Goal: Information Seeking & Learning: Learn about a topic

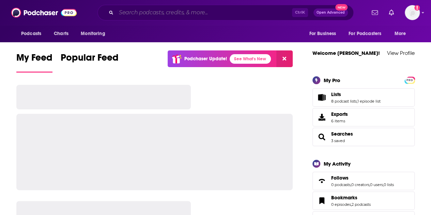
click at [175, 14] on input "Search podcasts, credits, & more..." at bounding box center [204, 12] width 176 height 11
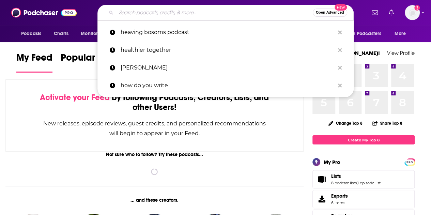
paste input "[URL][DOMAIN_NAME][DOMAIN_NAME]"
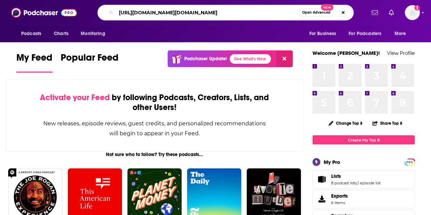
drag, startPoint x: 297, startPoint y: 13, endPoint x: 0, endPoint y: 12, distance: 296.7
click at [0, 12] on div "Podcasts Charts Monitoring [URL][DOMAIN_NAME][DOMAIN_NAME] Open Advanced New Fo…" at bounding box center [215, 12] width 431 height 25
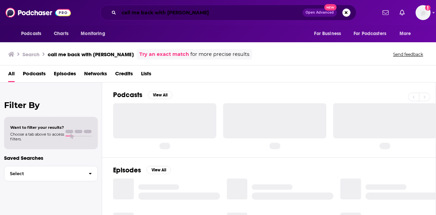
drag, startPoint x: 195, startPoint y: 8, endPoint x: 198, endPoint y: 10, distance: 3.6
click at [196, 9] on input "call me back with [PERSON_NAME]" at bounding box center [211, 12] width 184 height 11
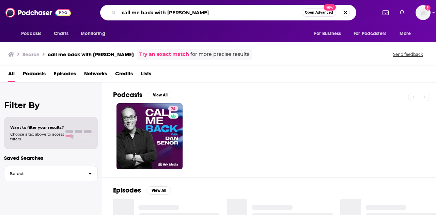
type input "call me back with [PERSON_NAME]"
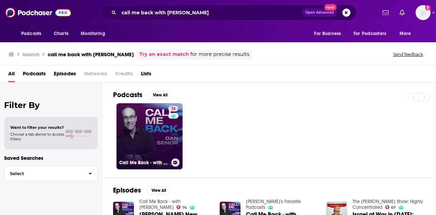
click at [143, 148] on link "74 Call Me Back - with [PERSON_NAME]" at bounding box center [150, 136] width 66 height 66
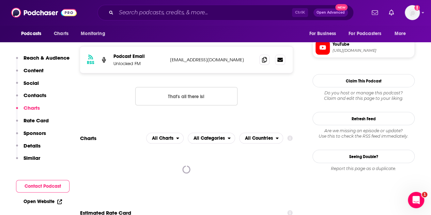
scroll to position [818, 0]
